Goal: Use online tool/utility: Utilize a website feature to perform a specific function

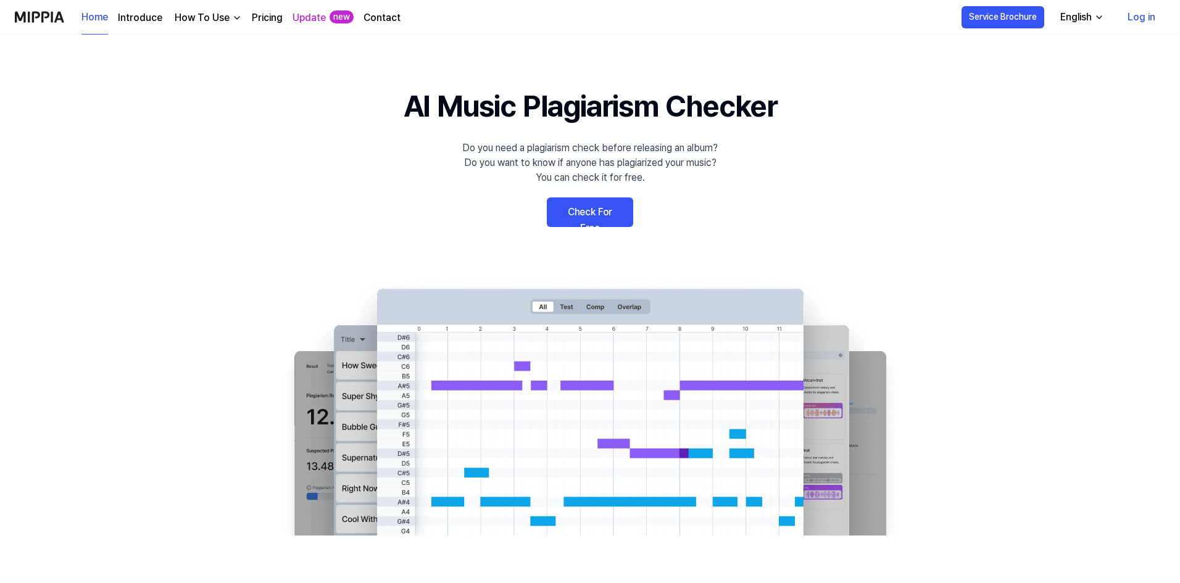
click at [606, 217] on link "Check For Free" at bounding box center [590, 213] width 86 height 30
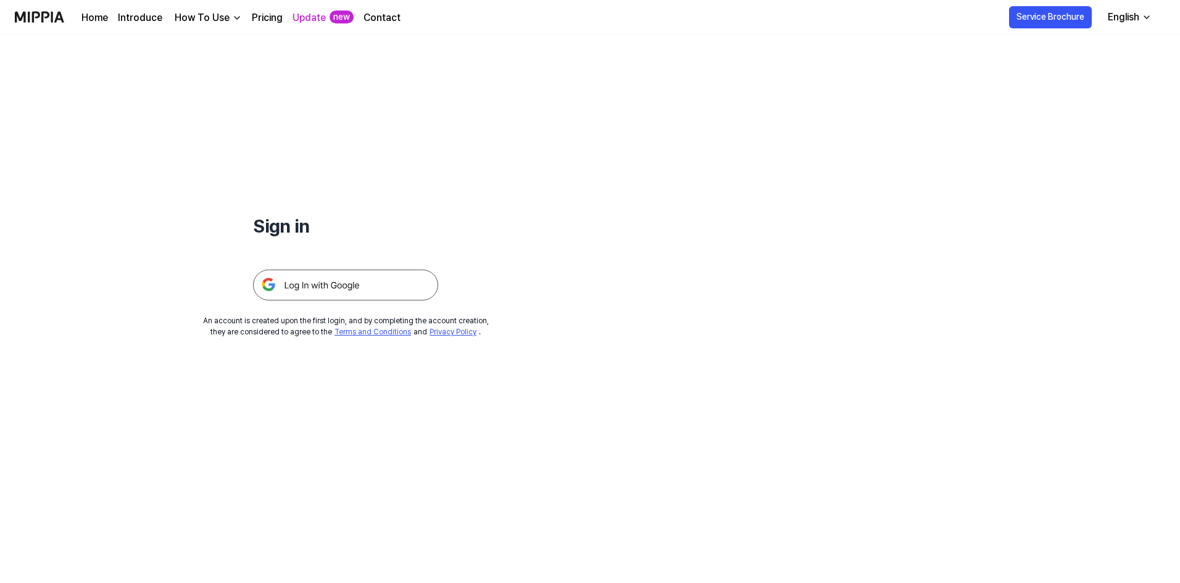
click at [354, 298] on img at bounding box center [345, 285] width 185 height 31
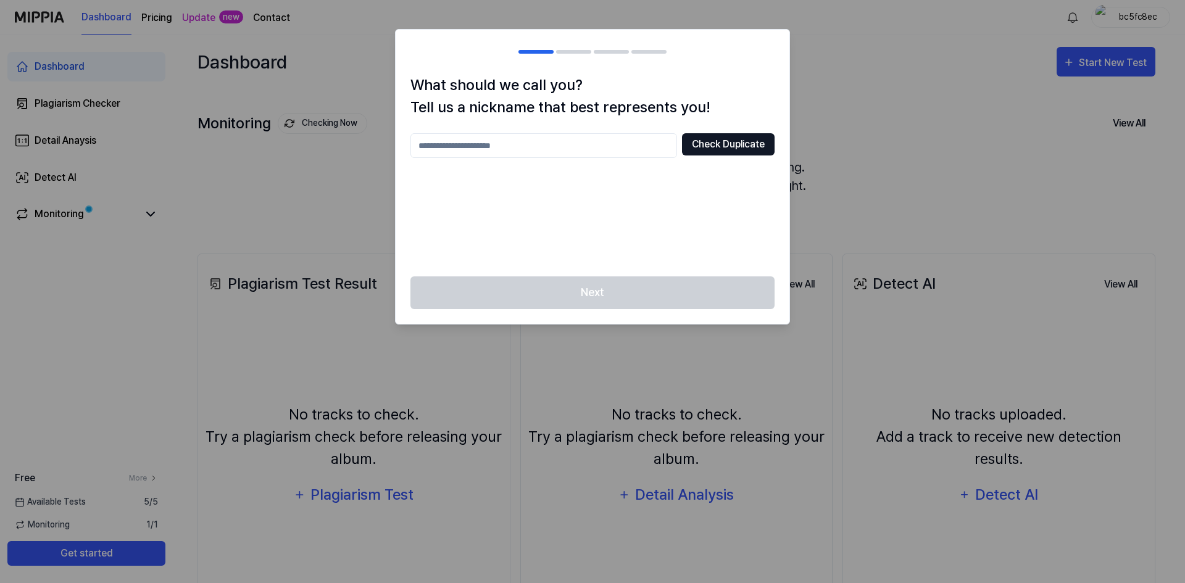
click at [698, 146] on button "Check Duplicate" at bounding box center [728, 144] width 93 height 22
click at [596, 136] on input "text" at bounding box center [543, 145] width 267 height 25
type input "*****"
click at [726, 149] on button "Check Duplicate" at bounding box center [728, 144] width 93 height 22
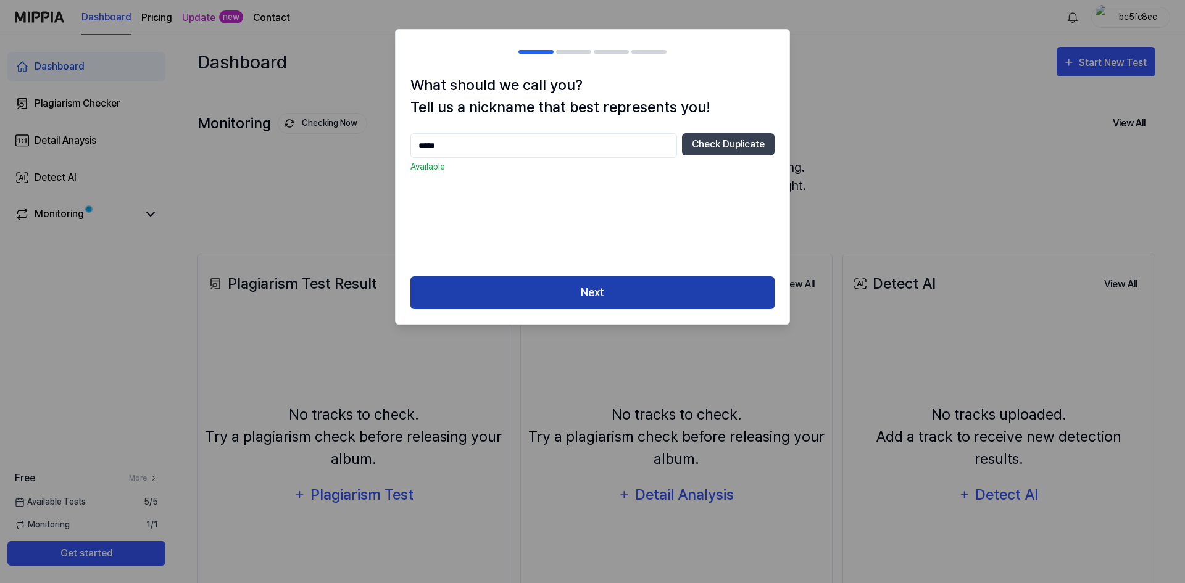
click at [573, 286] on button "Next" at bounding box center [592, 293] width 364 height 33
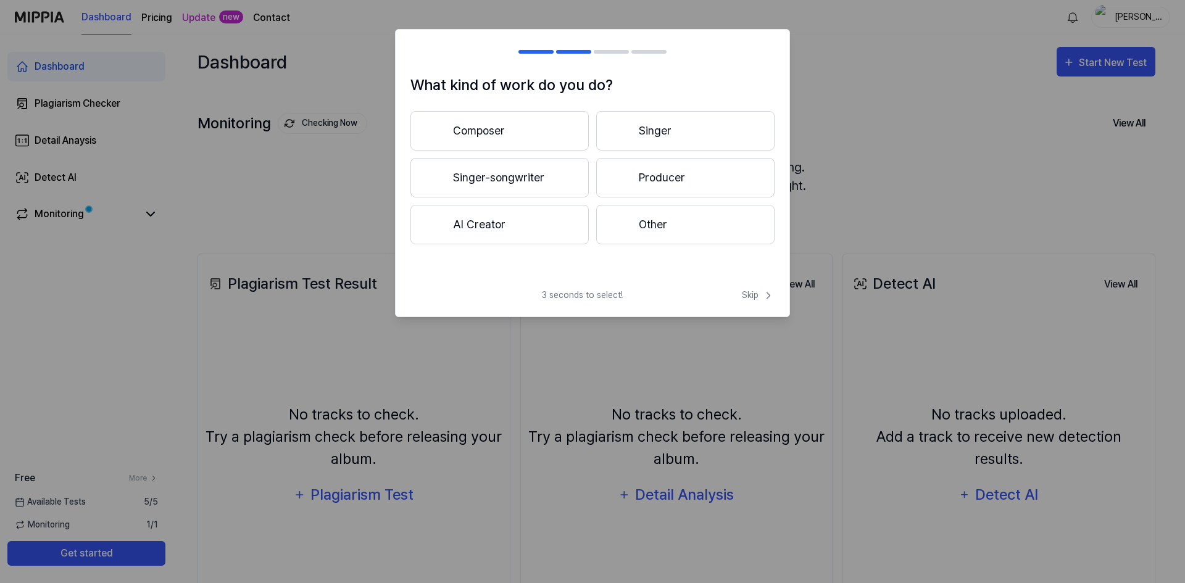
click at [644, 220] on button "Other" at bounding box center [685, 225] width 178 height 40
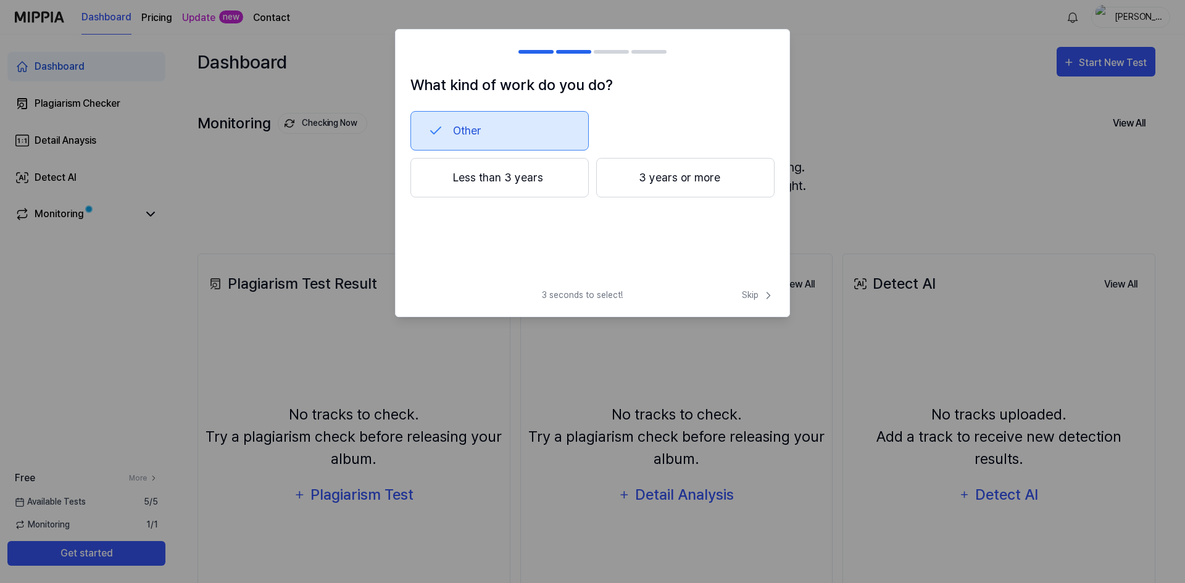
click at [725, 296] on div "3 seconds to select! Skip" at bounding box center [593, 303] width 394 height 28
click at [743, 296] on span "Skip" at bounding box center [758, 295] width 33 height 13
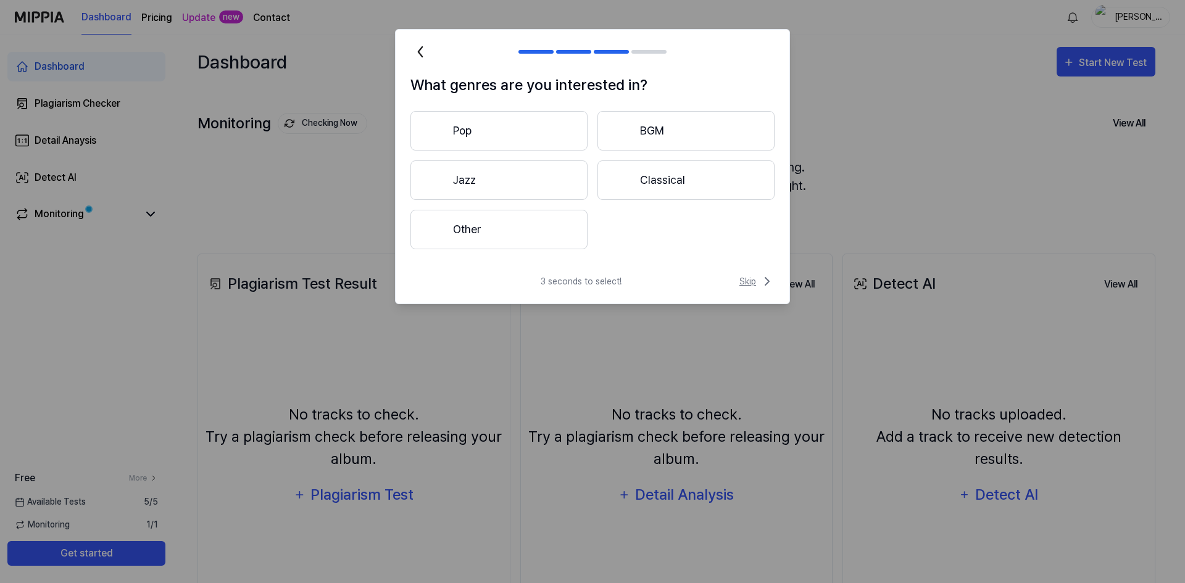
click at [749, 286] on span "Skip" at bounding box center [756, 281] width 35 height 15
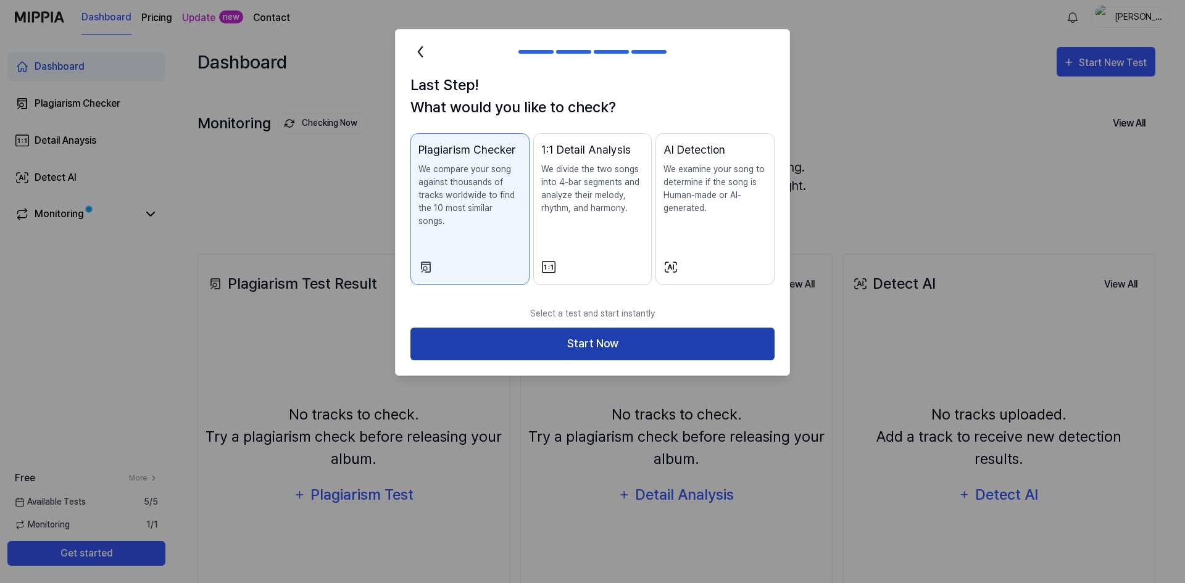
click at [646, 333] on button "Start Now" at bounding box center [592, 344] width 364 height 33
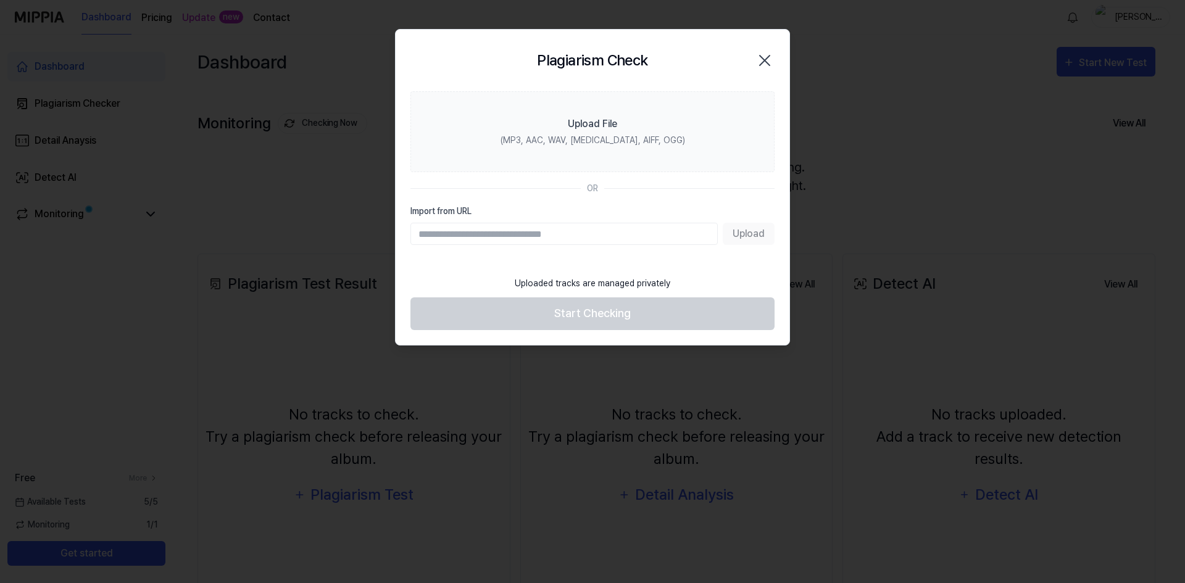
click at [768, 63] on icon "button" at bounding box center [765, 61] width 20 height 20
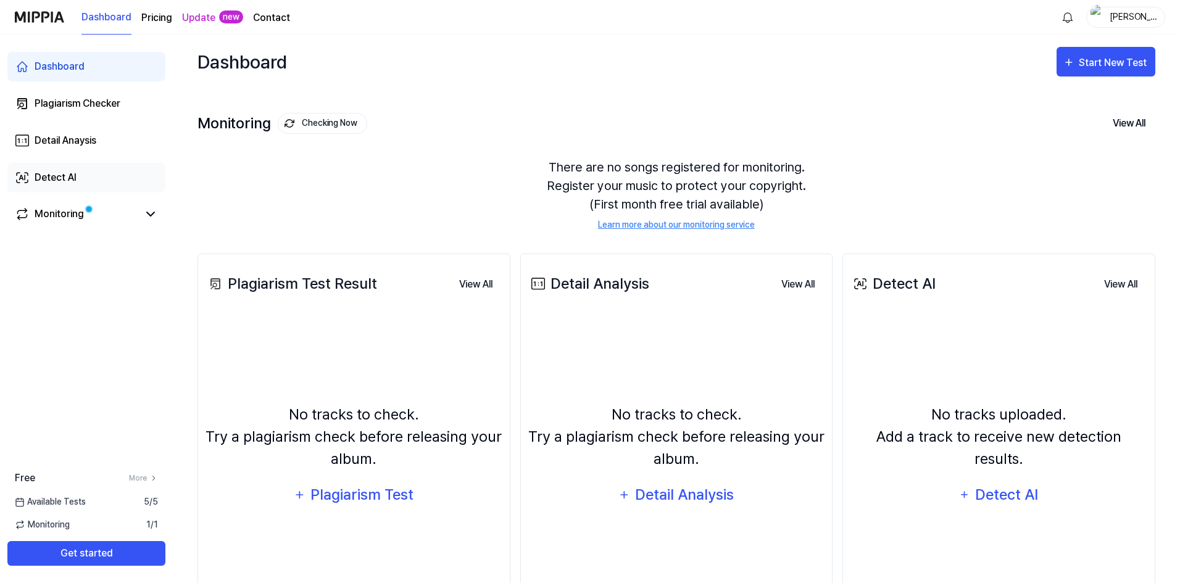
click at [69, 180] on div "Detect AI" at bounding box center [56, 177] width 42 height 15
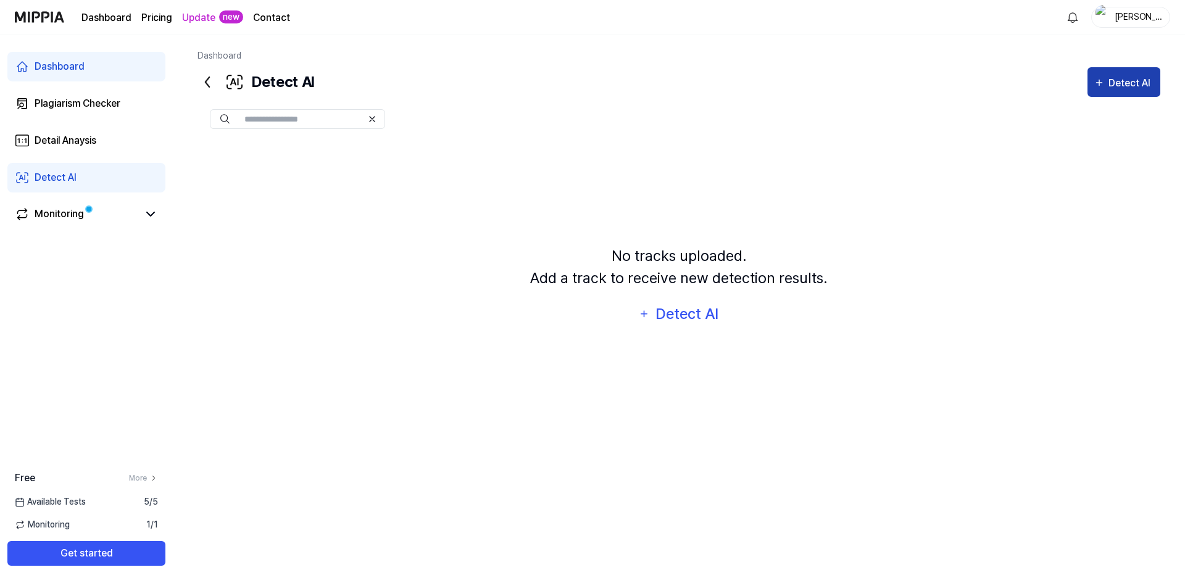
click at [1109, 76] on div "Detect AI" at bounding box center [1132, 83] width 46 height 16
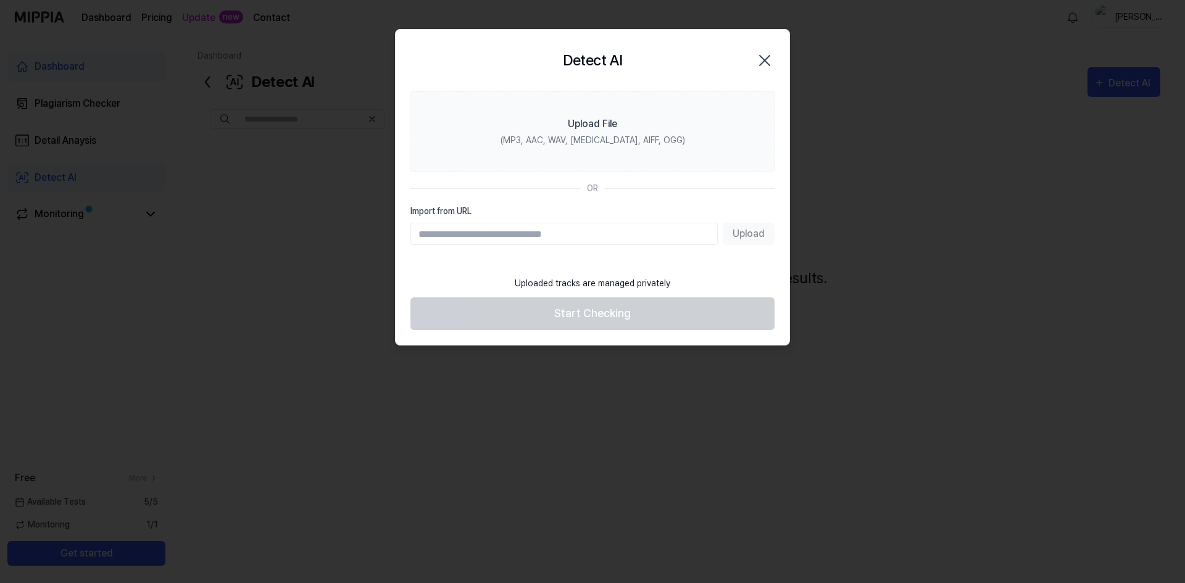
click at [772, 62] on icon "button" at bounding box center [765, 61] width 20 height 20
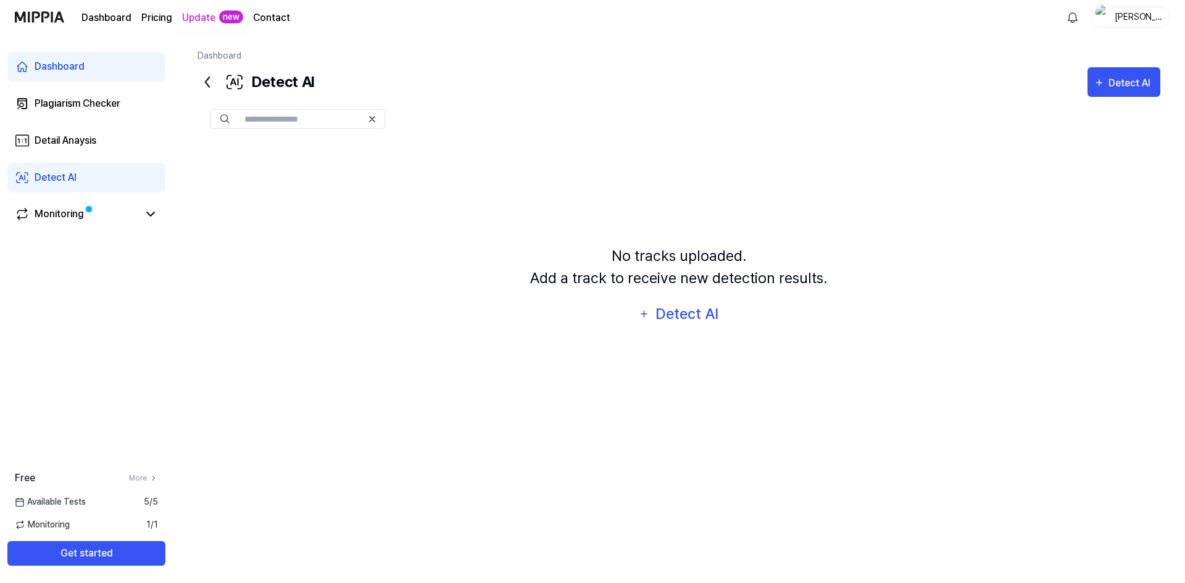
click at [20, 15] on img at bounding box center [39, 17] width 49 height 34
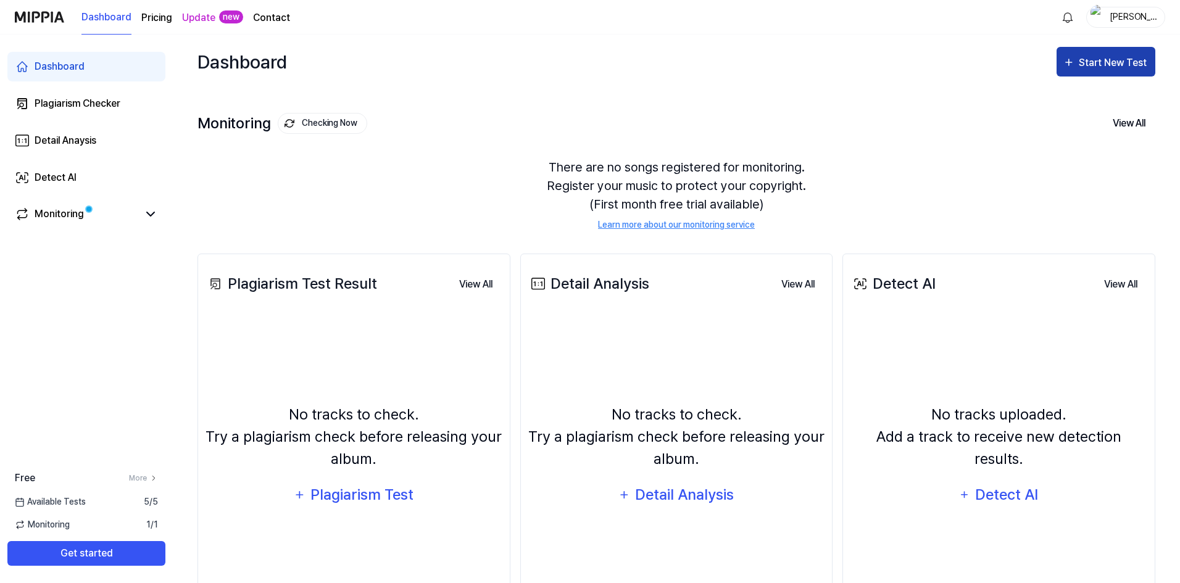
click at [1130, 60] on div "Start New Test" at bounding box center [1114, 63] width 70 height 16
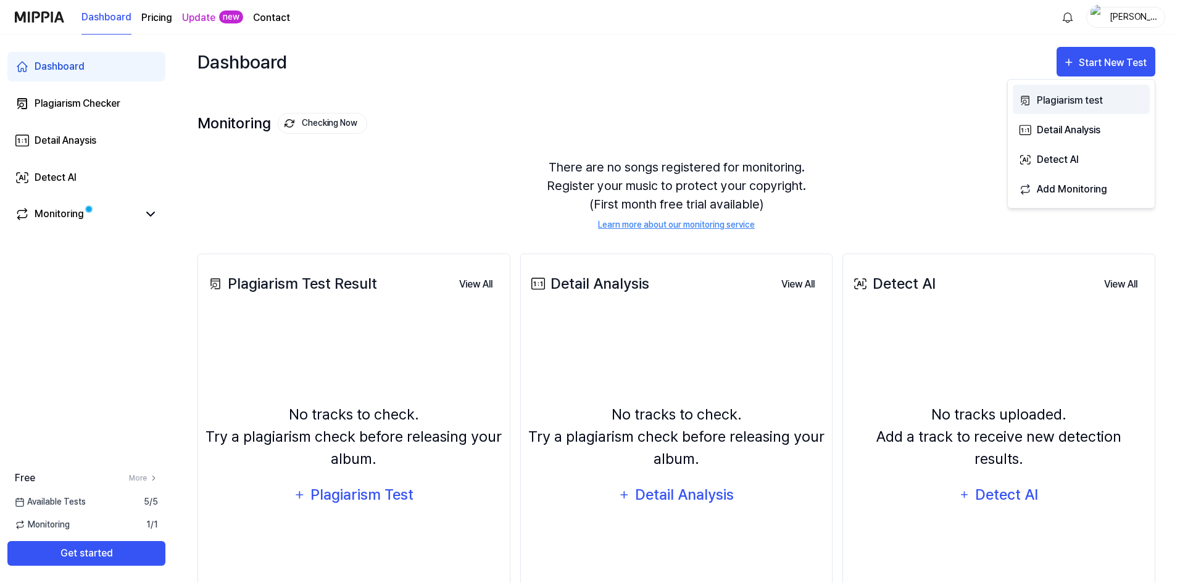
click at [1081, 94] on div "Plagiarism test" at bounding box center [1090, 101] width 107 height 16
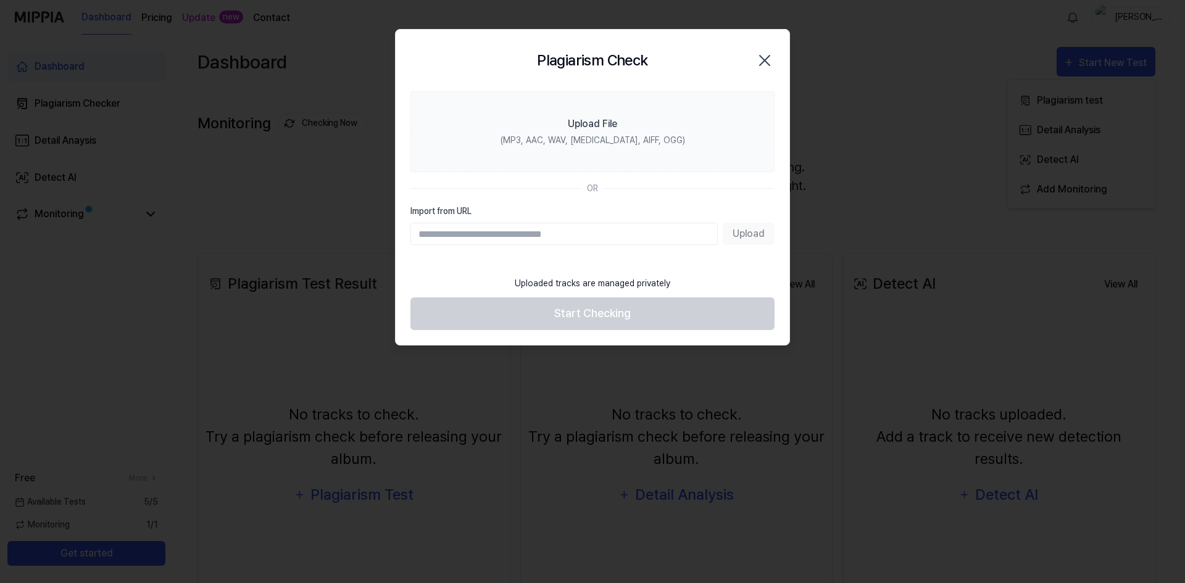
click at [728, 235] on div "Upload" at bounding box center [592, 234] width 364 height 22
click at [751, 230] on div "Upload" at bounding box center [592, 234] width 364 height 22
click at [745, 233] on div "Upload" at bounding box center [592, 234] width 364 height 22
click at [638, 230] on input "Import from URL" at bounding box center [563, 234] width 307 height 22
paste input "**********"
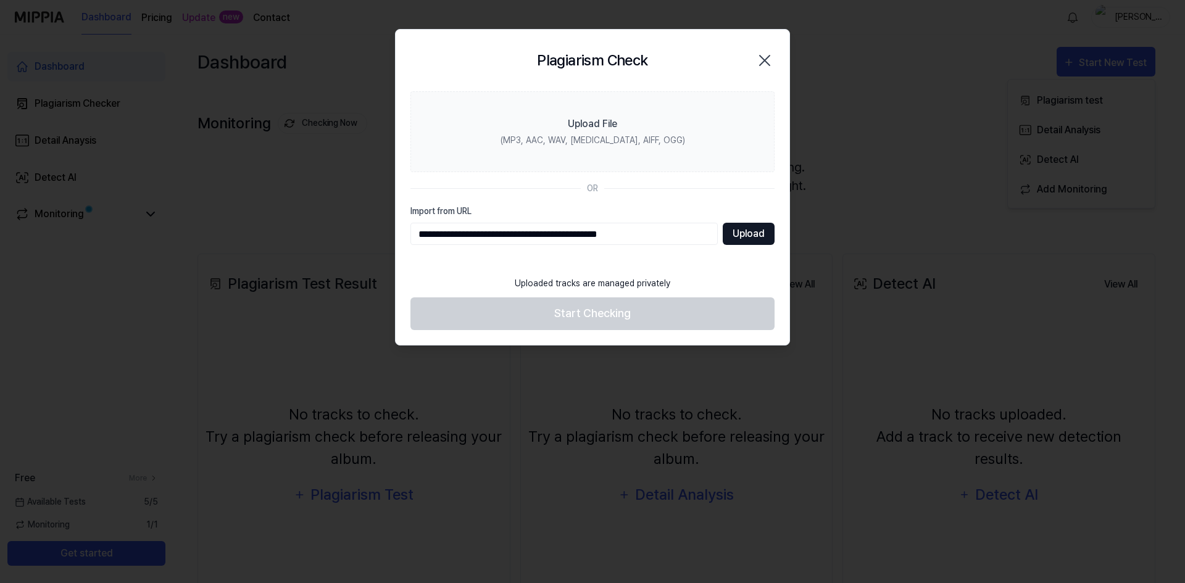
type input "**********"
click at [752, 235] on button "Upload" at bounding box center [749, 234] width 52 height 22
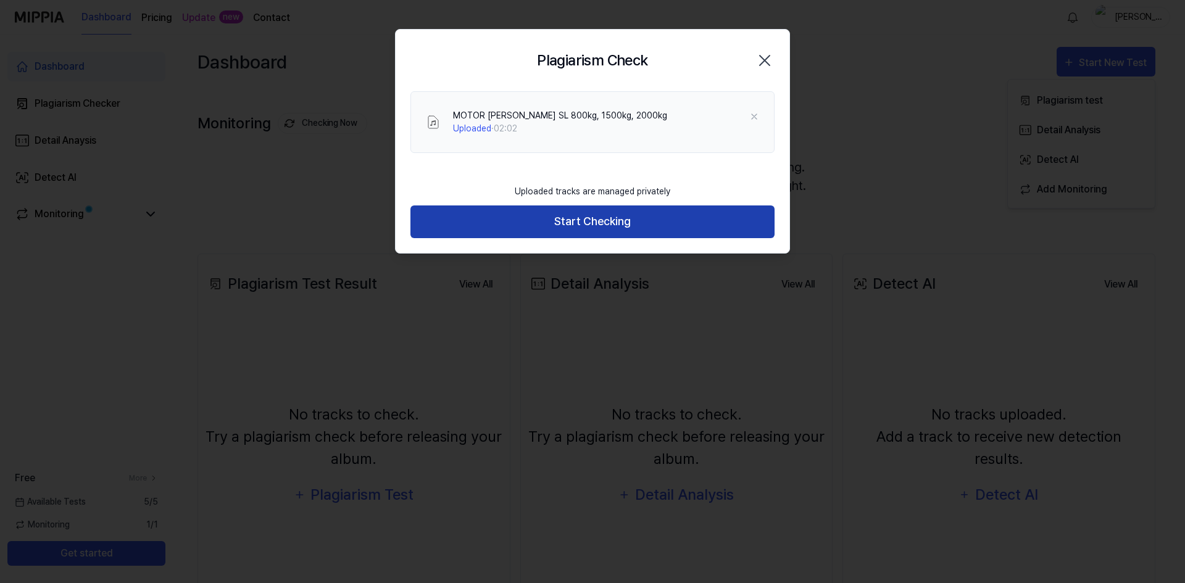
click at [606, 222] on button "Start Checking" at bounding box center [592, 222] width 364 height 33
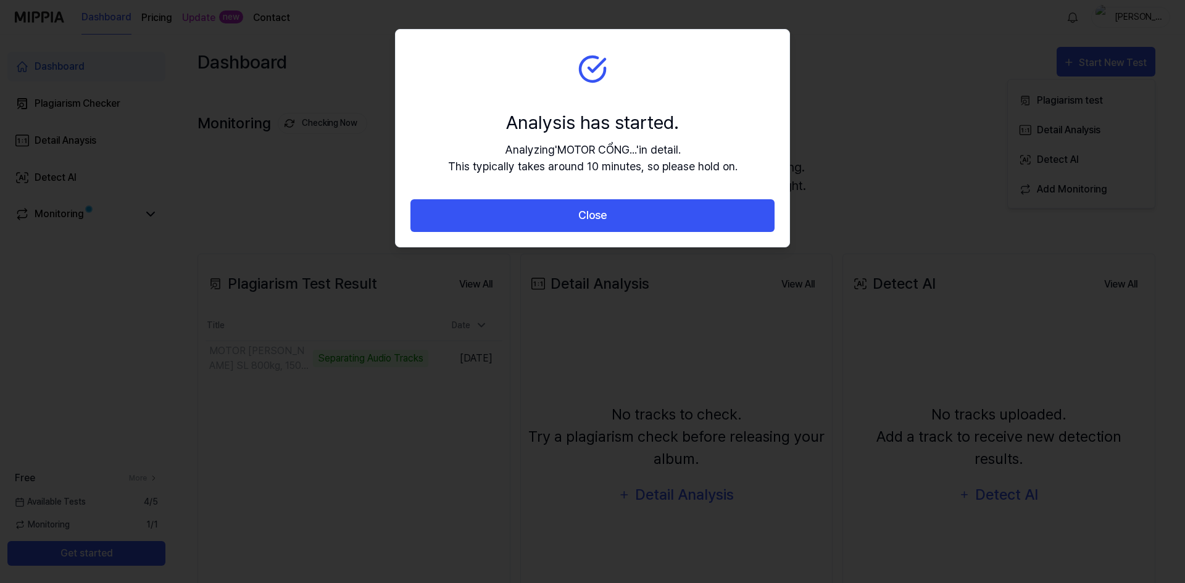
click at [606, 222] on button "Close" at bounding box center [592, 215] width 364 height 33
